Goal: Information Seeking & Learning: Understand process/instructions

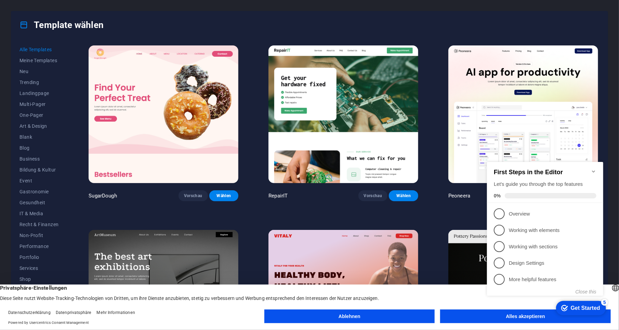
click at [352, 320] on button "Ablehnen" at bounding box center [349, 317] width 171 height 14
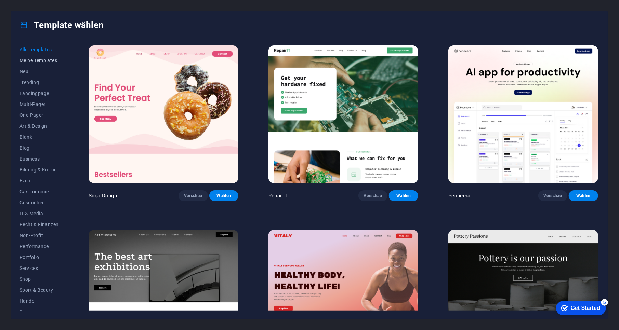
click at [36, 59] on span "Meine Templates" at bounding box center [38, 60] width 39 height 5
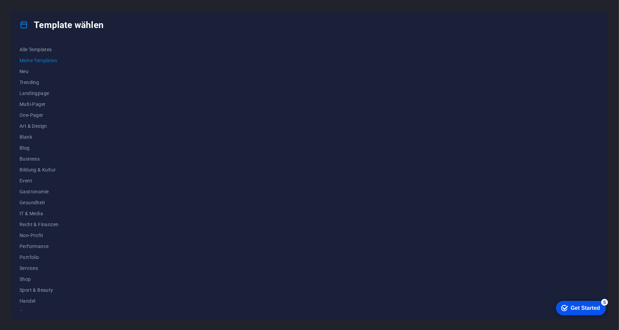
click at [581, 307] on div "Get Started" at bounding box center [584, 308] width 29 height 6
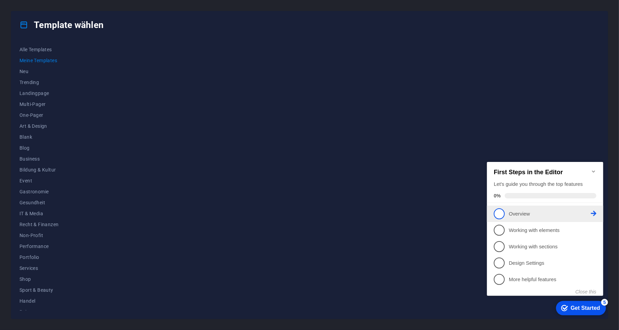
click at [499, 212] on span "1" at bounding box center [498, 213] width 11 height 11
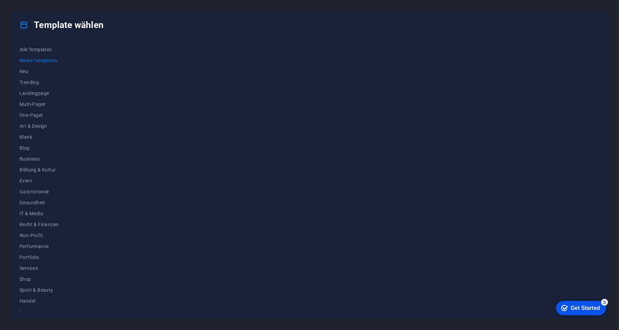
click at [586, 305] on div "Get Started" at bounding box center [584, 308] width 29 height 6
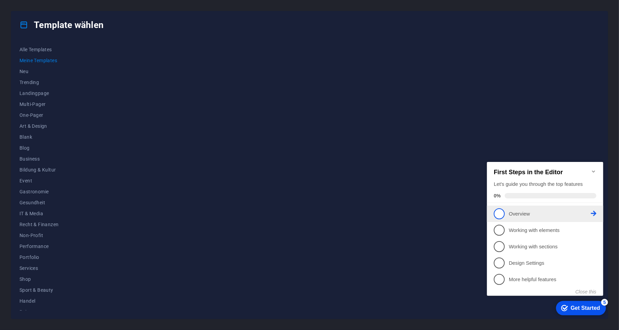
click at [498, 213] on span "1" at bounding box center [498, 213] width 11 height 11
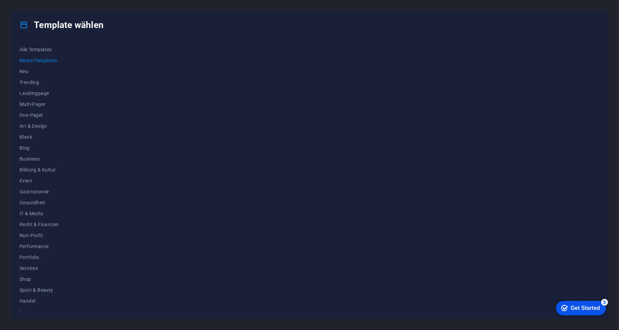
click at [582, 307] on div "Get Started" at bounding box center [584, 308] width 29 height 6
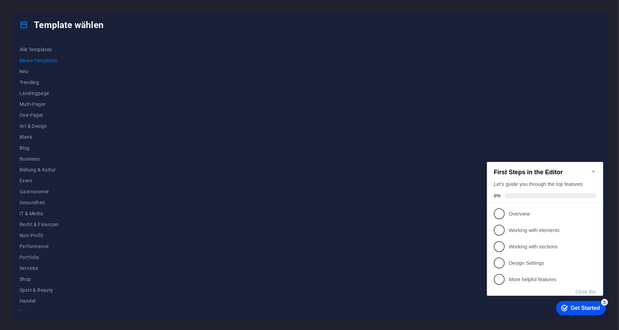
click at [594, 170] on icon "Minimize checklist" at bounding box center [593, 171] width 3 height 2
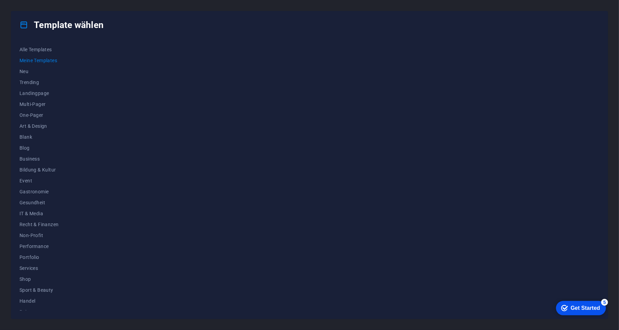
click at [582, 311] on div "Get Started" at bounding box center [584, 308] width 29 height 6
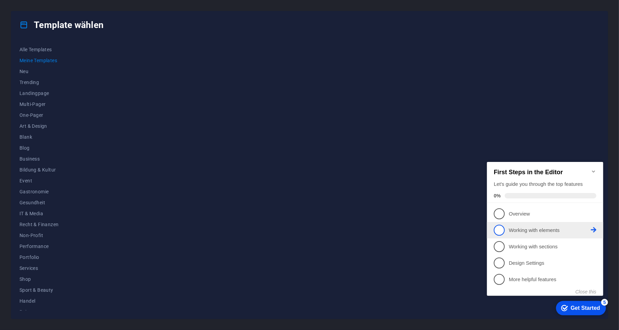
click at [595, 216] on icon at bounding box center [593, 213] width 5 height 5
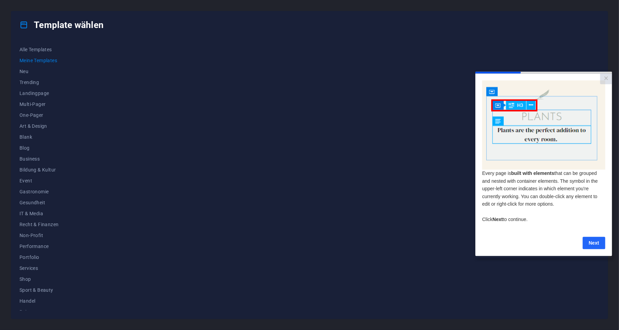
click at [592, 245] on link "Next" at bounding box center [593, 243] width 23 height 12
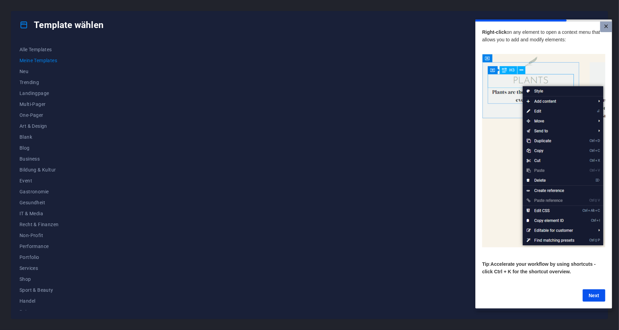
click at [605, 26] on link "×" at bounding box center [606, 26] width 12 height 11
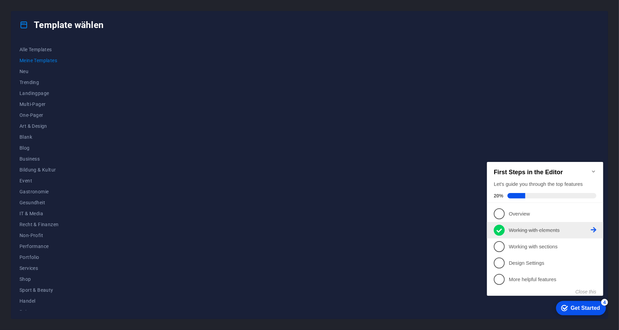
click at [495, 234] on link "2 Working with elements - completed" at bounding box center [544, 230] width 103 height 11
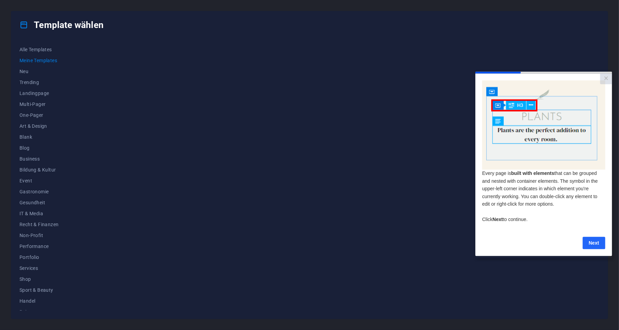
click at [596, 248] on link "Next" at bounding box center [593, 243] width 23 height 12
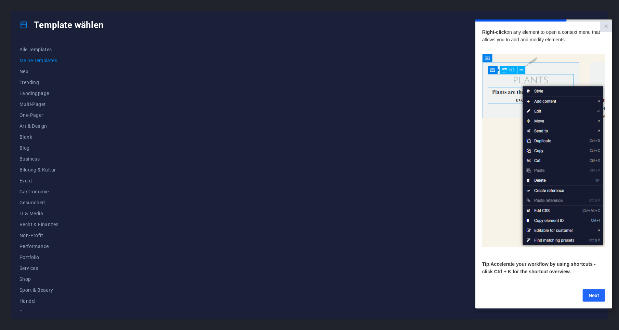
click at [595, 297] on link "Next" at bounding box center [593, 295] width 23 height 12
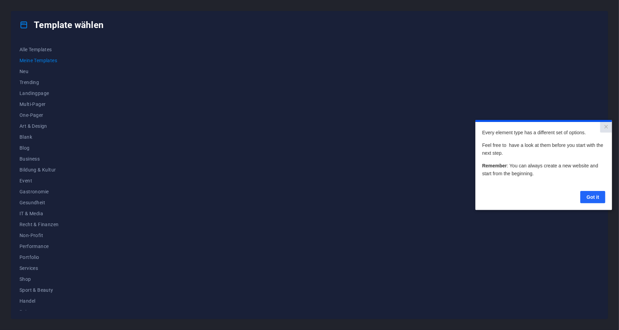
click at [594, 196] on link "Got it" at bounding box center [592, 197] width 25 height 12
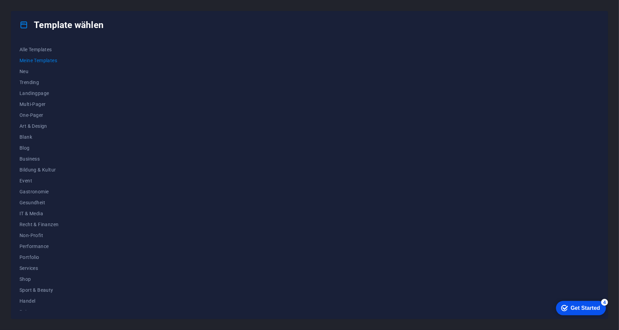
click at [580, 309] on div "Get Started" at bounding box center [584, 308] width 29 height 6
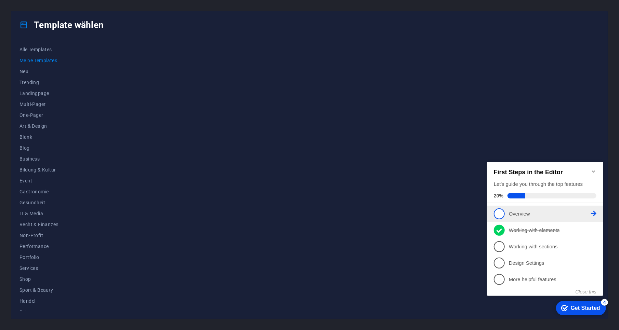
click at [594, 211] on icon at bounding box center [593, 213] width 5 height 5
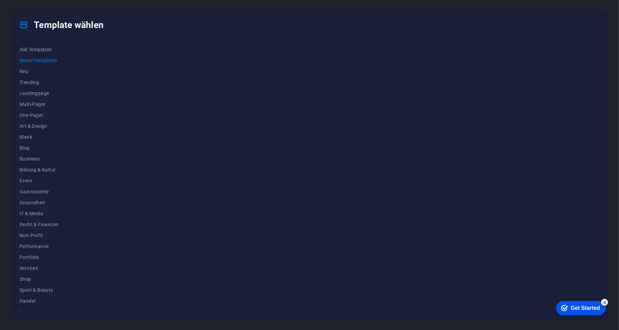
click at [576, 308] on div "Get Started" at bounding box center [584, 308] width 29 height 6
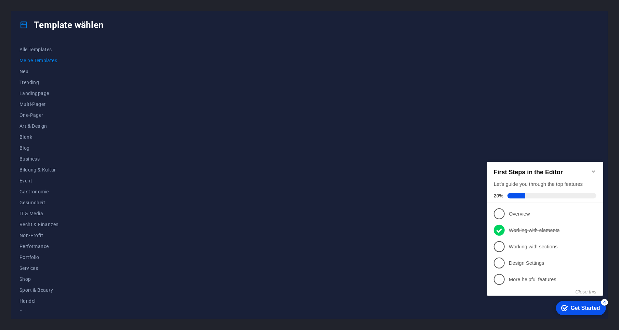
click at [496, 212] on span "1" at bounding box center [498, 213] width 11 height 11
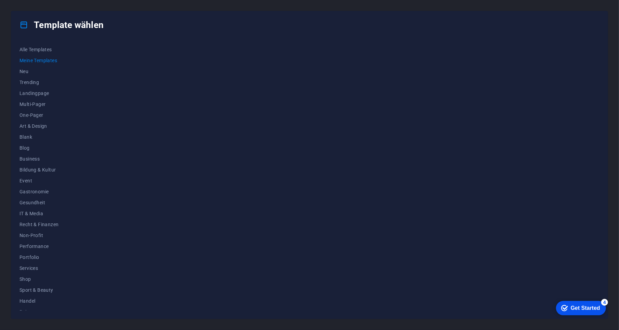
click at [574, 314] on div "checkmark Get Started 4" at bounding box center [581, 308] width 50 height 14
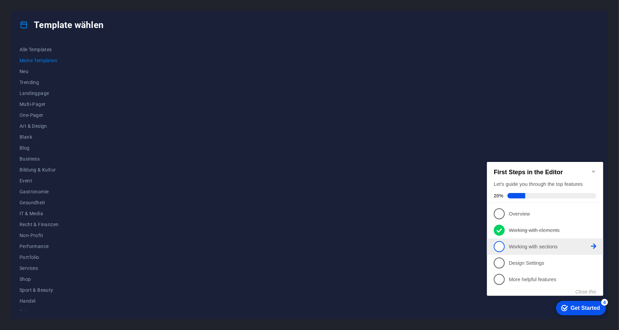
click at [500, 246] on span "3" at bounding box center [498, 246] width 11 height 11
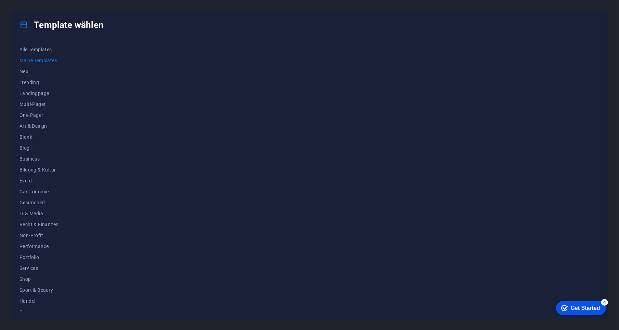
click div "checkmark Get Started 4 First Steps in the Editor Let's guide you through the t…"
click at [583, 306] on div "Get Started" at bounding box center [584, 308] width 29 height 6
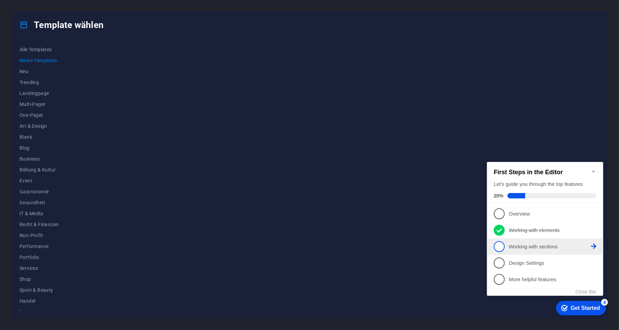
click at [595, 216] on icon at bounding box center [593, 213] width 5 height 5
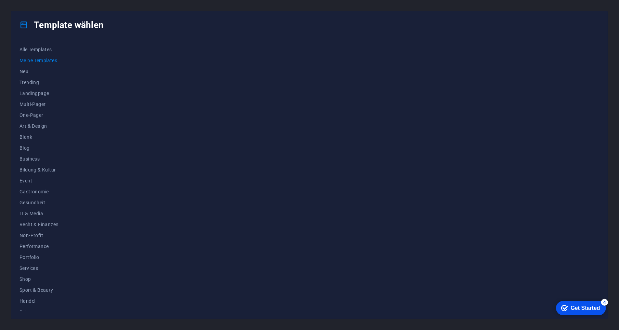
click at [584, 310] on div "Get Started" at bounding box center [584, 308] width 29 height 6
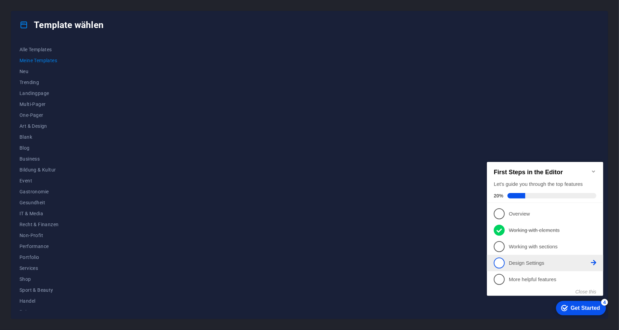
click at [593, 216] on icon at bounding box center [593, 213] width 5 height 5
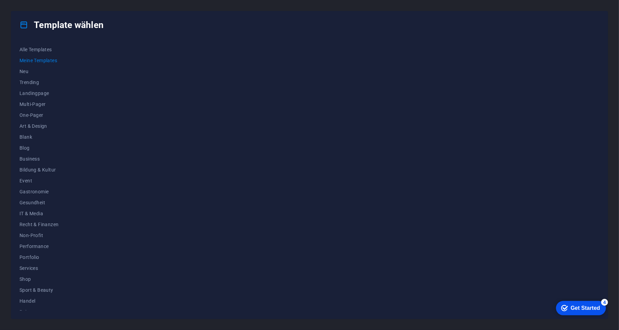
click at [582, 309] on div "Get Started" at bounding box center [584, 308] width 29 height 6
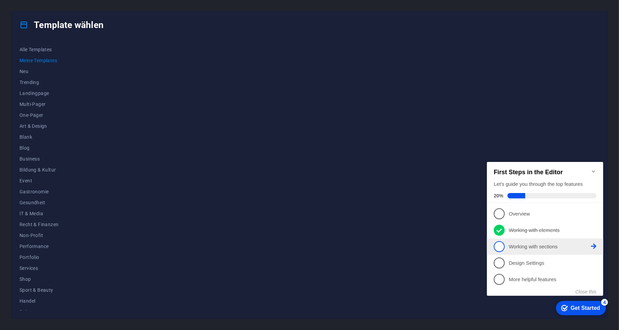
click at [502, 246] on span "3" at bounding box center [498, 246] width 11 height 11
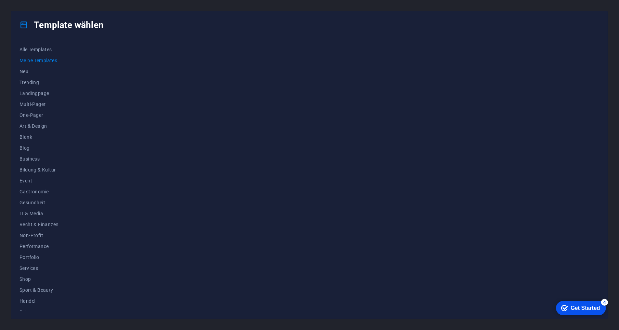
click at [586, 310] on div "Get Started" at bounding box center [584, 308] width 29 height 6
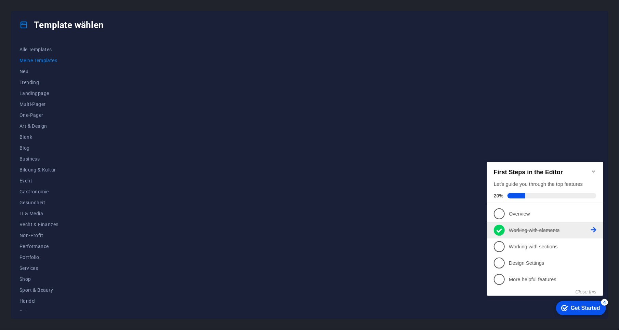
click at [498, 229] on icon at bounding box center [498, 230] width 5 height 10
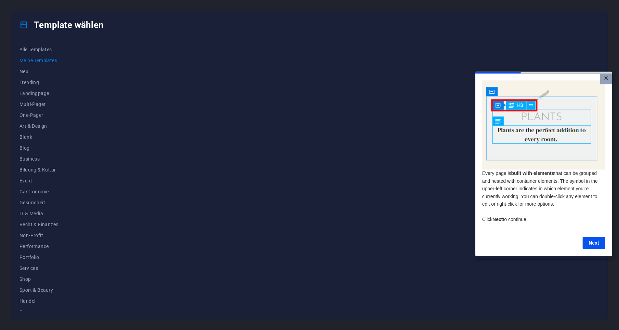
click at [603, 78] on link "×" at bounding box center [606, 79] width 12 height 11
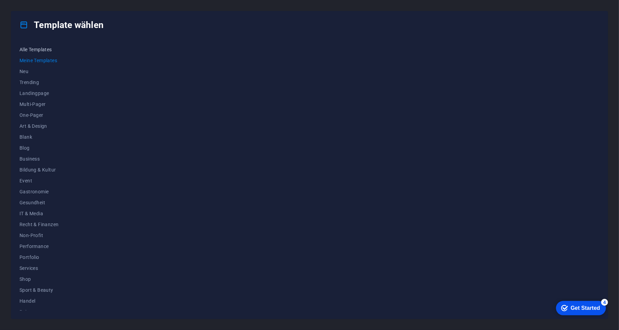
click at [29, 50] on span "Alle Templates" at bounding box center [38, 49] width 39 height 5
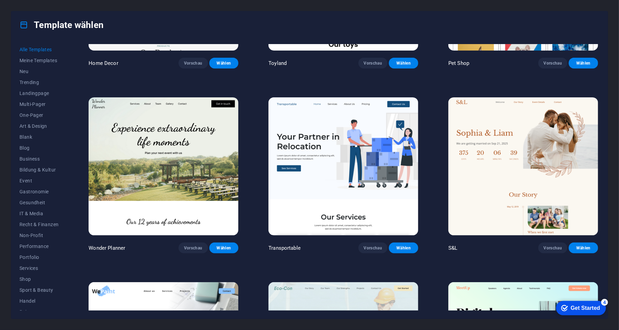
scroll to position [513, 0]
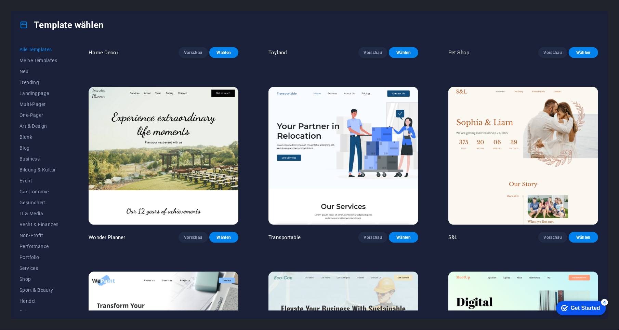
click at [586, 310] on div "Get Started" at bounding box center [584, 308] width 29 height 6
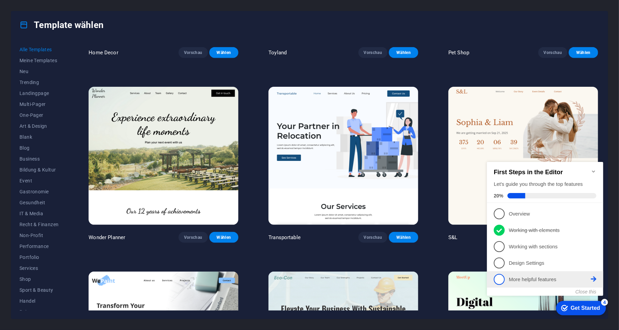
click at [595, 216] on icon at bounding box center [593, 213] width 5 height 5
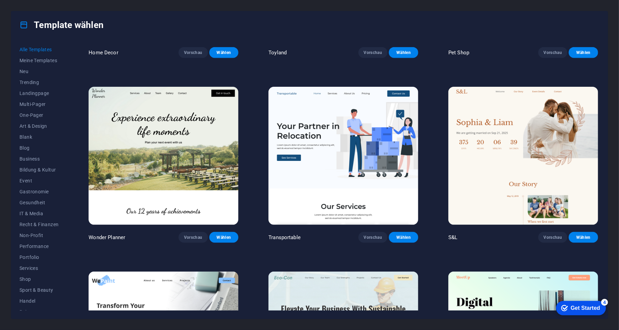
click at [575, 308] on div "Get Started" at bounding box center [584, 308] width 29 height 6
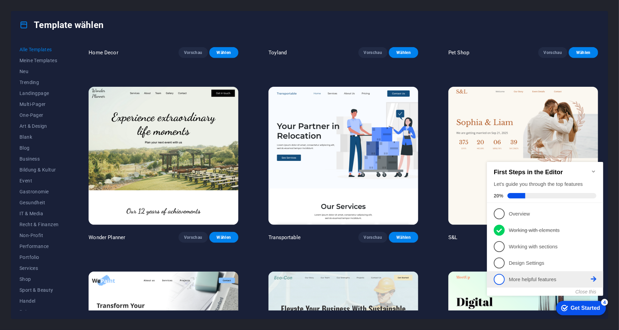
click at [501, 281] on span "5" at bounding box center [498, 279] width 11 height 11
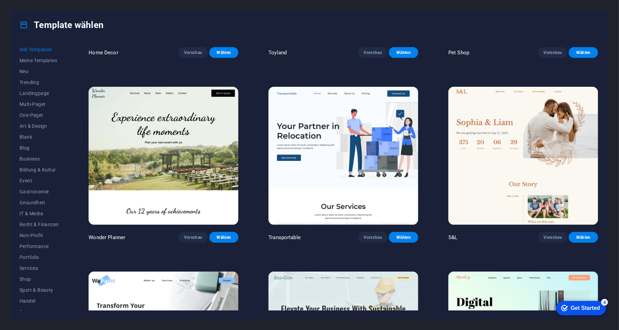
click at [587, 310] on div "Get Started" at bounding box center [584, 308] width 29 height 6
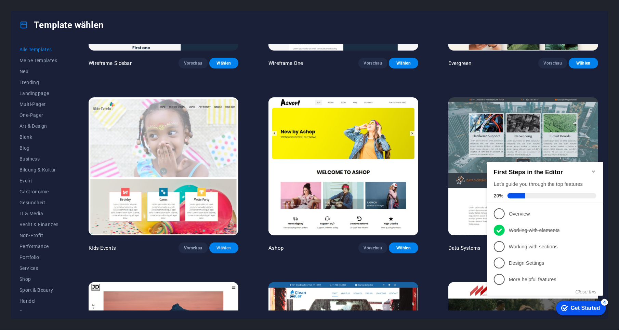
scroll to position [3727, 0]
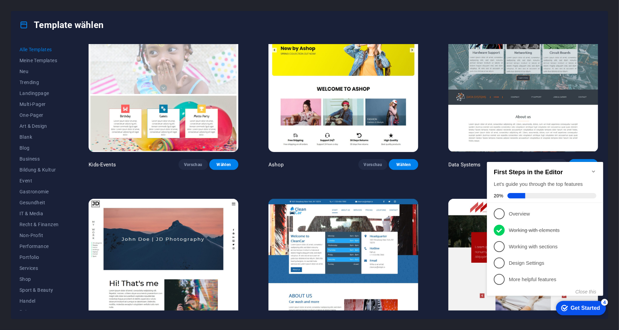
click at [25, 25] on icon at bounding box center [23, 25] width 9 height 9
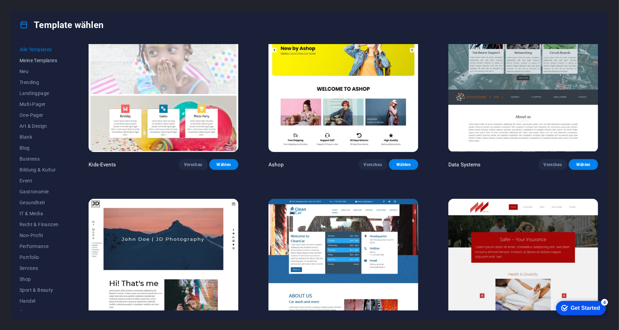
click at [29, 59] on span "Meine Templates" at bounding box center [38, 60] width 39 height 5
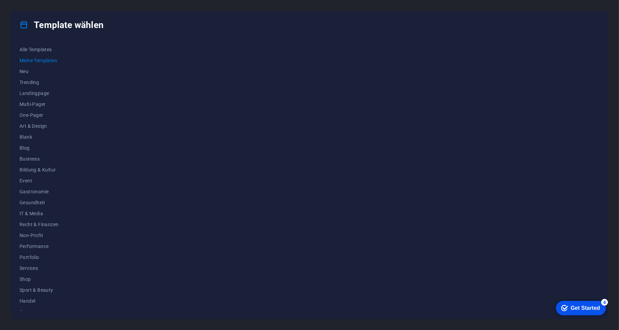
click at [29, 59] on span "Meine Templates" at bounding box center [38, 60] width 39 height 5
click at [24, 71] on span "Neu" at bounding box center [38, 71] width 39 height 5
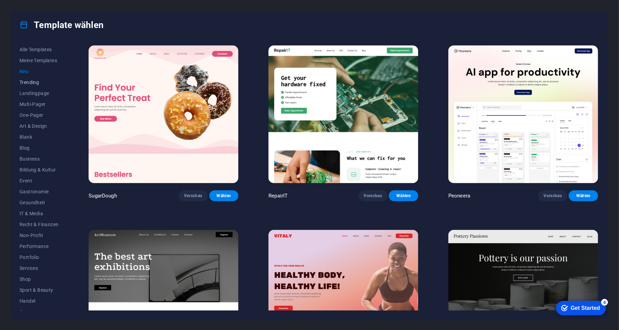
click at [26, 83] on span "Trending" at bounding box center [38, 82] width 39 height 5
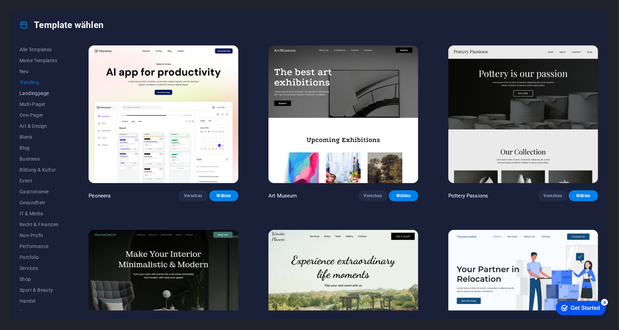
click at [27, 94] on span "Landingpage" at bounding box center [38, 93] width 39 height 5
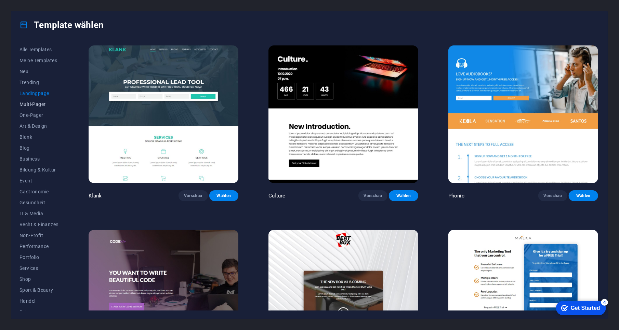
click at [27, 104] on span "Multi-Pager" at bounding box center [38, 104] width 39 height 5
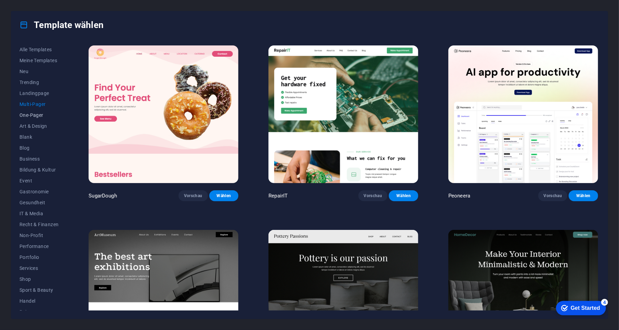
click at [25, 115] on span "One-Pager" at bounding box center [38, 114] width 39 height 5
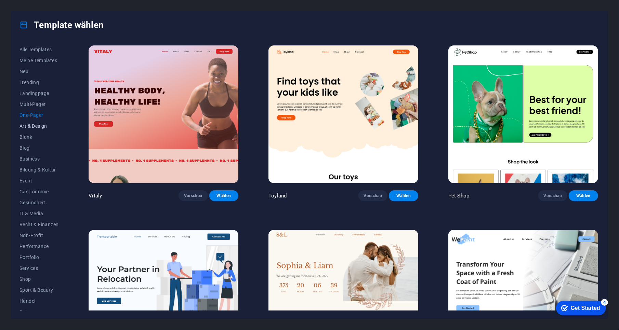
click at [26, 127] on span "Art & Design" at bounding box center [38, 125] width 39 height 5
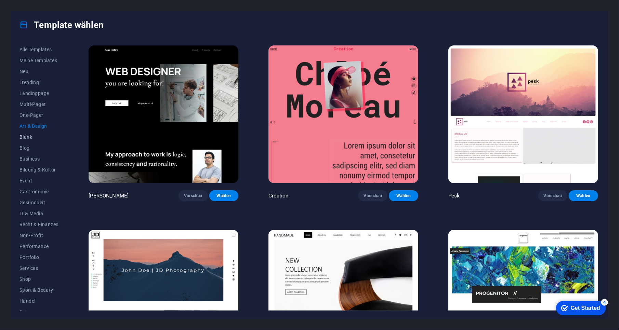
click at [27, 136] on span "Blank" at bounding box center [38, 136] width 39 height 5
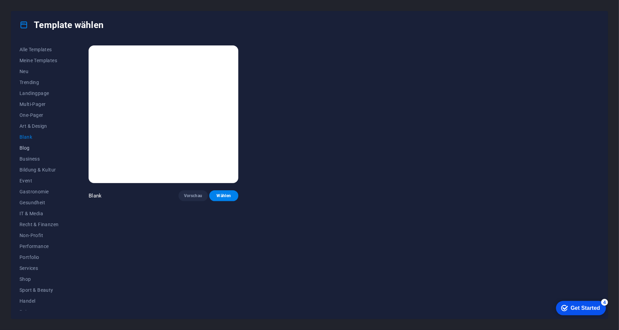
click at [23, 148] on span "Blog" at bounding box center [38, 147] width 39 height 5
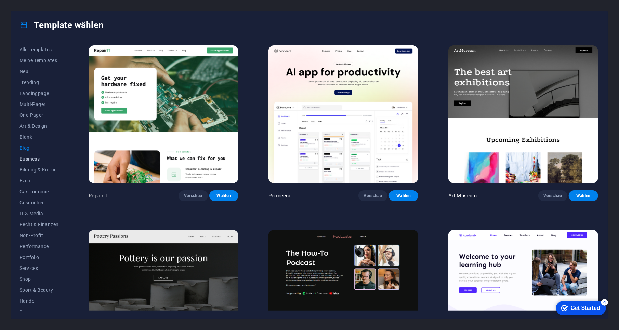
click at [27, 157] on span "Business" at bounding box center [38, 158] width 39 height 5
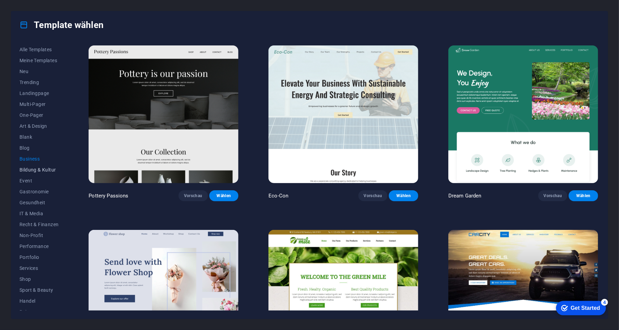
click at [27, 170] on span "Bildung & Kultur" at bounding box center [38, 169] width 39 height 5
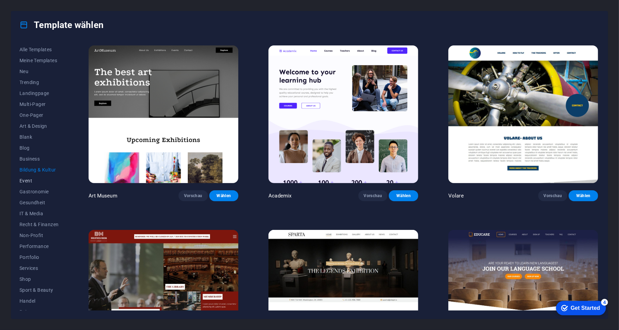
click at [27, 181] on span "Event" at bounding box center [38, 180] width 39 height 5
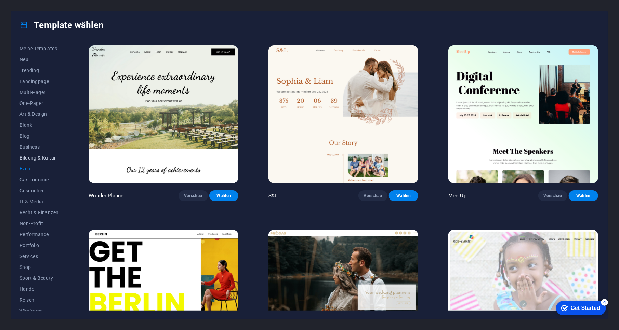
scroll to position [17, 0]
click at [29, 173] on span "Gastronomie" at bounding box center [38, 174] width 39 height 5
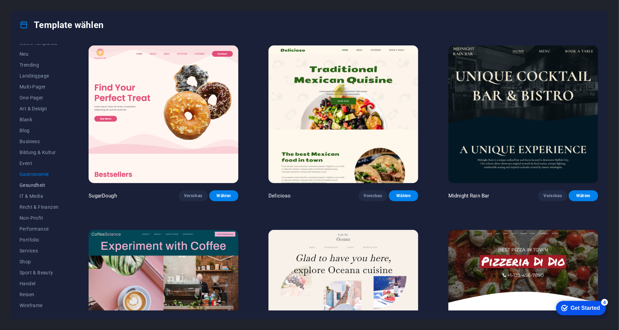
click at [31, 185] on span "Gesundheit" at bounding box center [38, 185] width 39 height 5
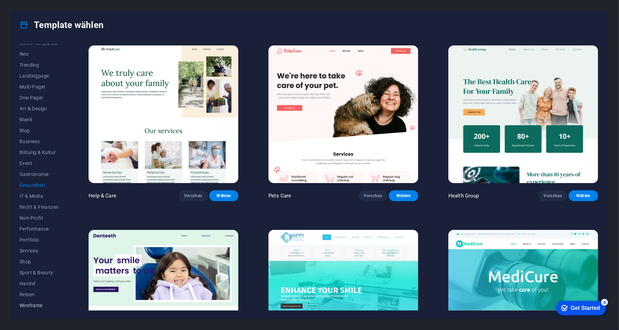
click at [30, 303] on span "Wireframe" at bounding box center [38, 305] width 39 height 5
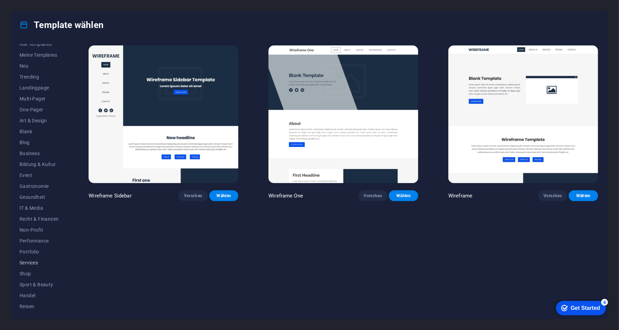
scroll to position [0, 0]
click at [27, 60] on span "Meine Templates" at bounding box center [38, 60] width 39 height 5
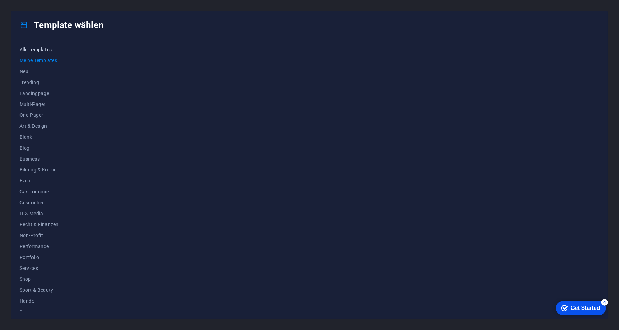
click at [34, 49] on span "Alle Templates" at bounding box center [38, 49] width 39 height 5
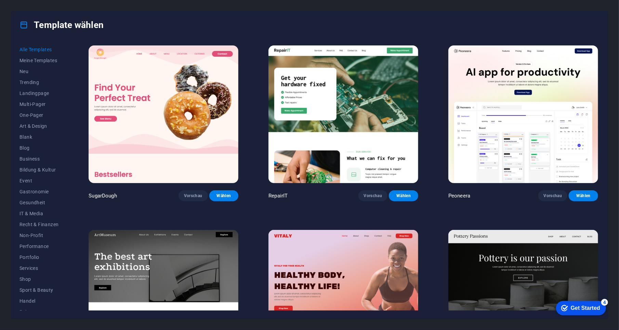
click at [25, 25] on icon at bounding box center [23, 25] width 9 height 9
click at [49, 24] on h4 "Template wählen" at bounding box center [61, 24] width 84 height 11
click at [580, 308] on div "Get Started" at bounding box center [584, 308] width 29 height 6
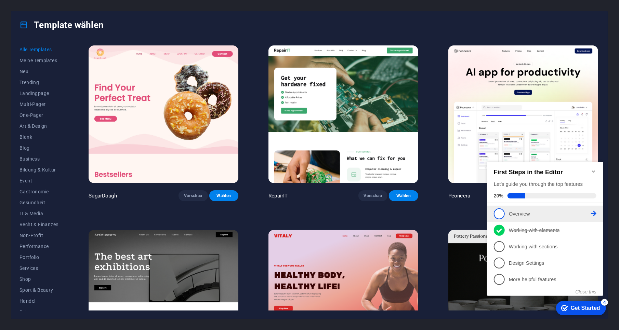
click at [497, 210] on span "1" at bounding box center [498, 213] width 11 height 11
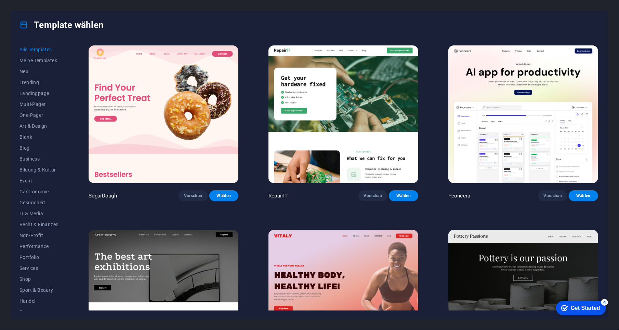
click at [583, 311] on div "Get Started" at bounding box center [584, 308] width 29 height 6
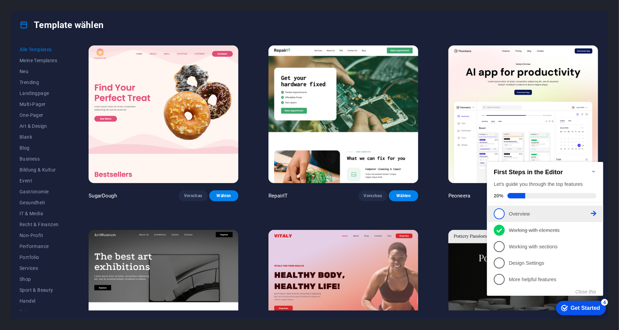
click at [594, 212] on icon at bounding box center [593, 213] width 5 height 5
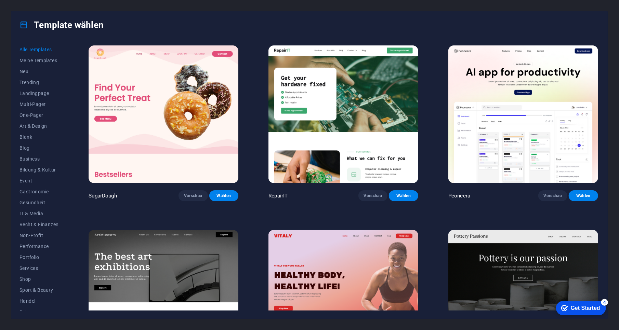
click at [580, 307] on div "Get Started" at bounding box center [584, 308] width 29 height 6
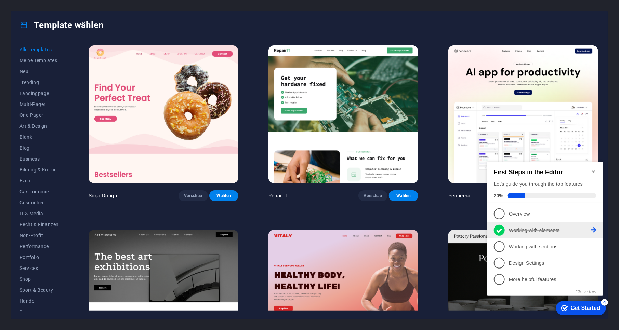
click at [594, 227] on icon at bounding box center [593, 229] width 5 height 5
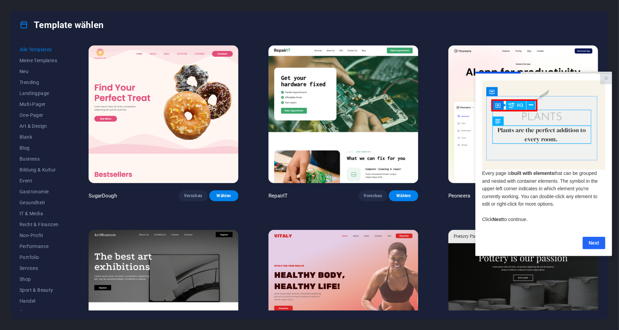
click at [590, 246] on link "Next" at bounding box center [593, 243] width 23 height 12
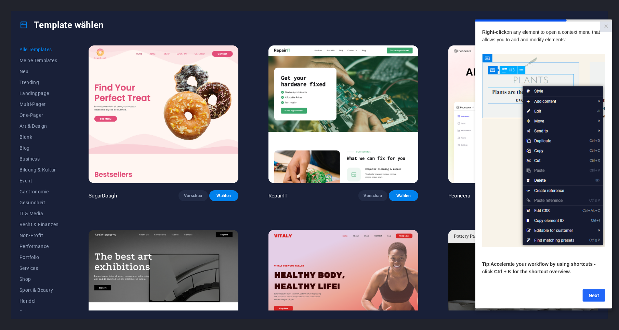
click at [593, 297] on link "Next" at bounding box center [593, 295] width 23 height 12
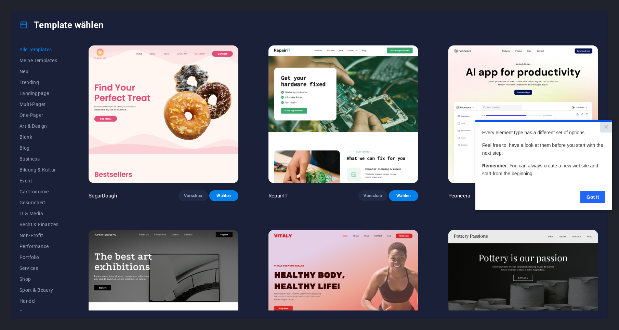
click at [593, 199] on link "Got it" at bounding box center [592, 197] width 25 height 12
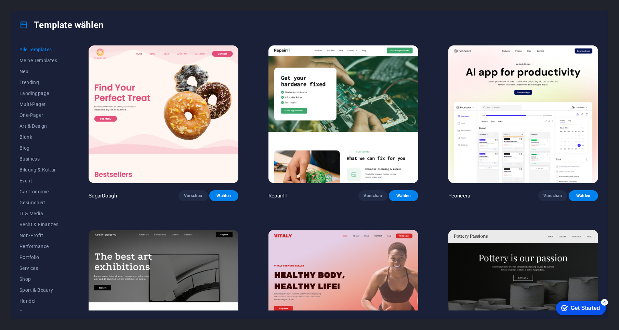
click at [582, 310] on div "Get Started" at bounding box center [584, 308] width 29 height 6
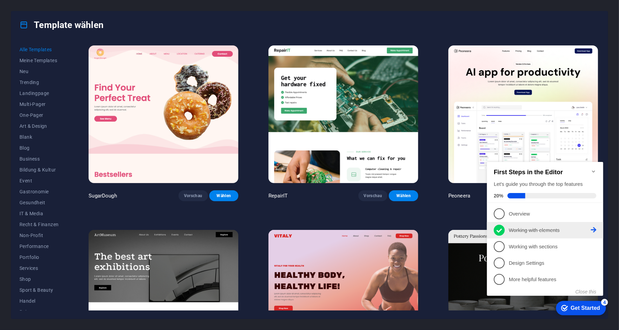
click at [500, 230] on icon at bounding box center [498, 230] width 5 height 10
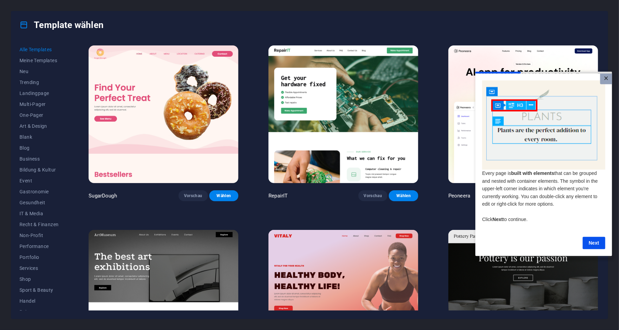
click at [604, 78] on link "×" at bounding box center [606, 79] width 12 height 11
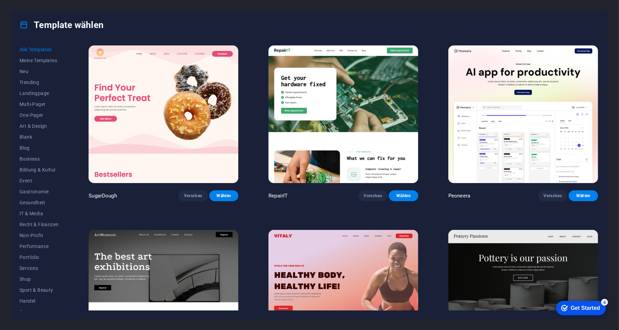
click at [21, 24] on icon at bounding box center [23, 25] width 9 height 9
click at [25, 61] on span "Meine Templates" at bounding box center [38, 60] width 39 height 5
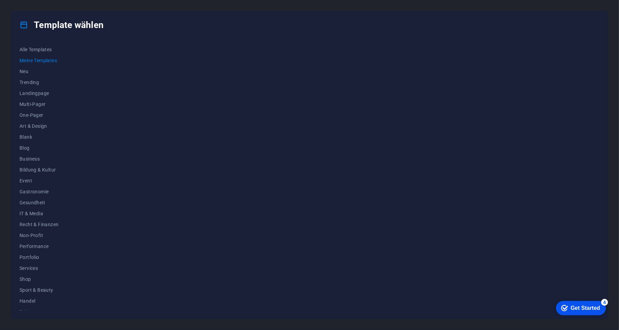
click at [23, 24] on icon at bounding box center [23, 25] width 9 height 9
click at [36, 48] on span "Alle Templates" at bounding box center [38, 49] width 39 height 5
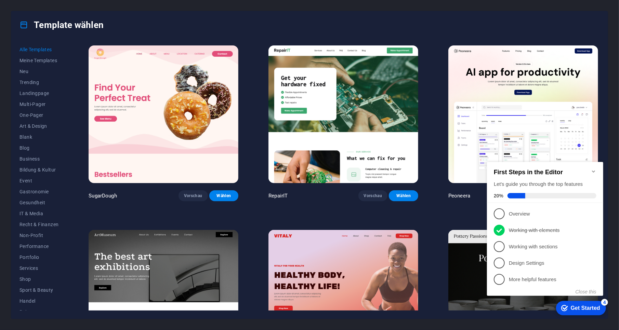
click at [37, 48] on span "Alle Templates" at bounding box center [38, 49] width 39 height 5
